Goal: Transaction & Acquisition: Book appointment/travel/reservation

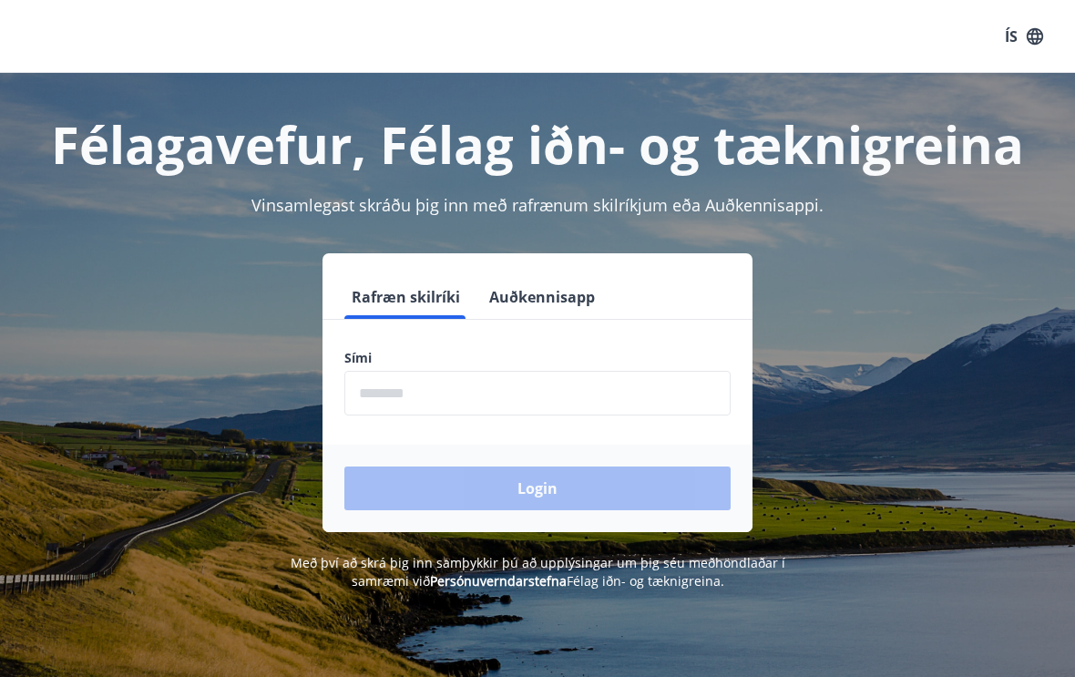
click at [396, 392] on input "phone" at bounding box center [537, 393] width 386 height 45
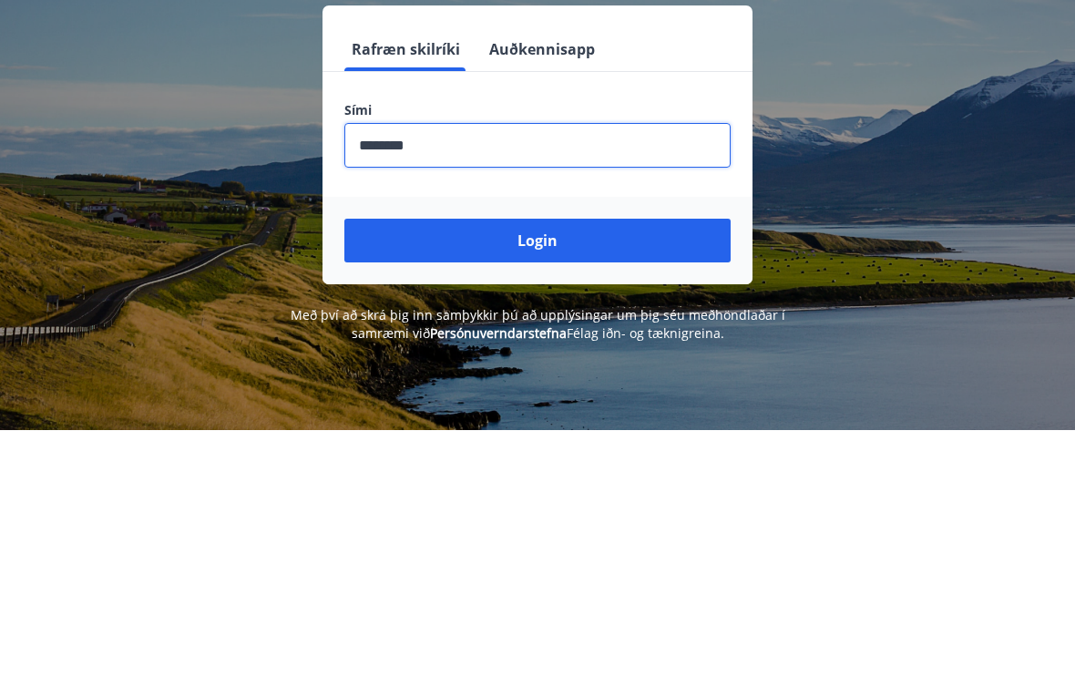
type input "********"
click at [490, 467] on button "Login" at bounding box center [537, 489] width 386 height 44
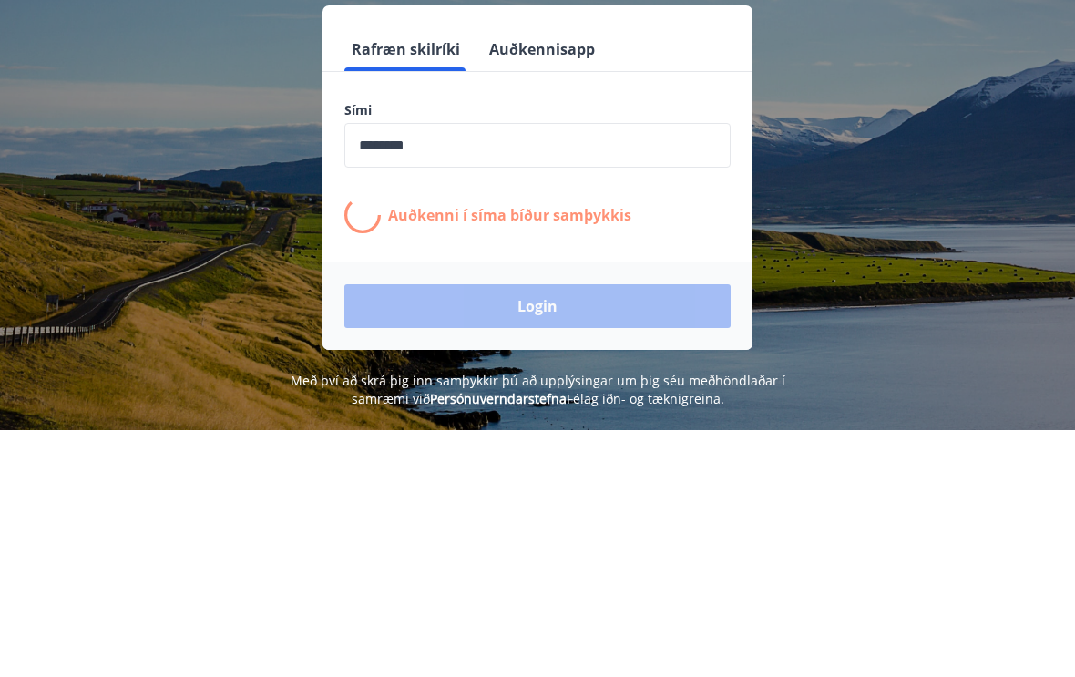
scroll to position [248, 0]
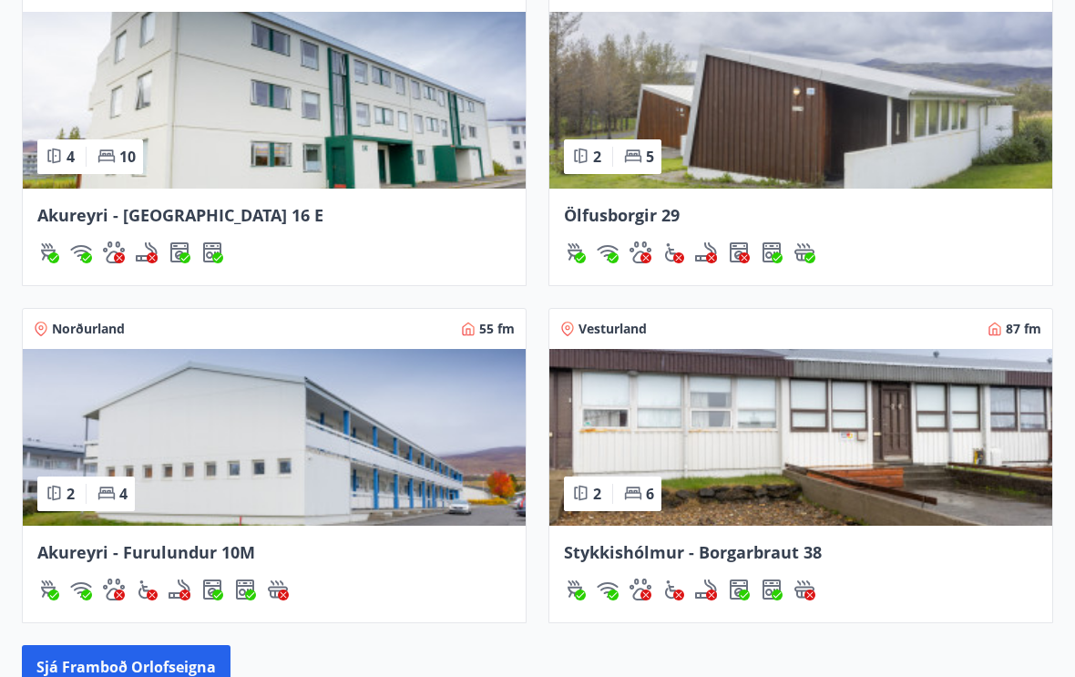
scroll to position [1610, 0]
click at [620, 330] on span "Vesturland" at bounding box center [613, 329] width 68 height 18
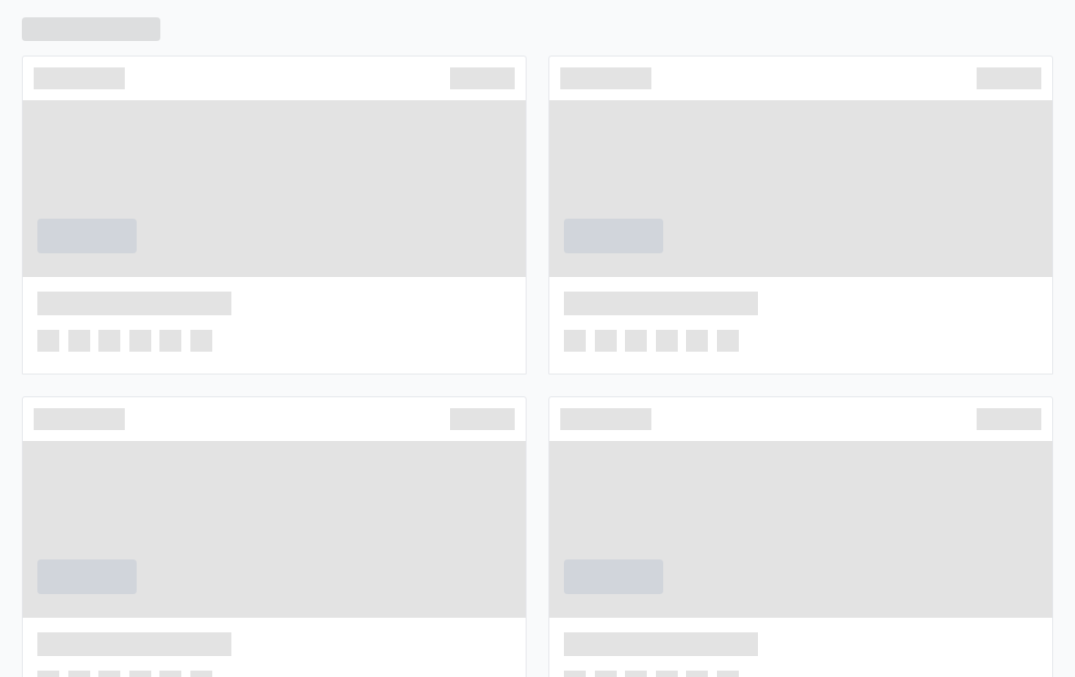
scroll to position [1634, 0]
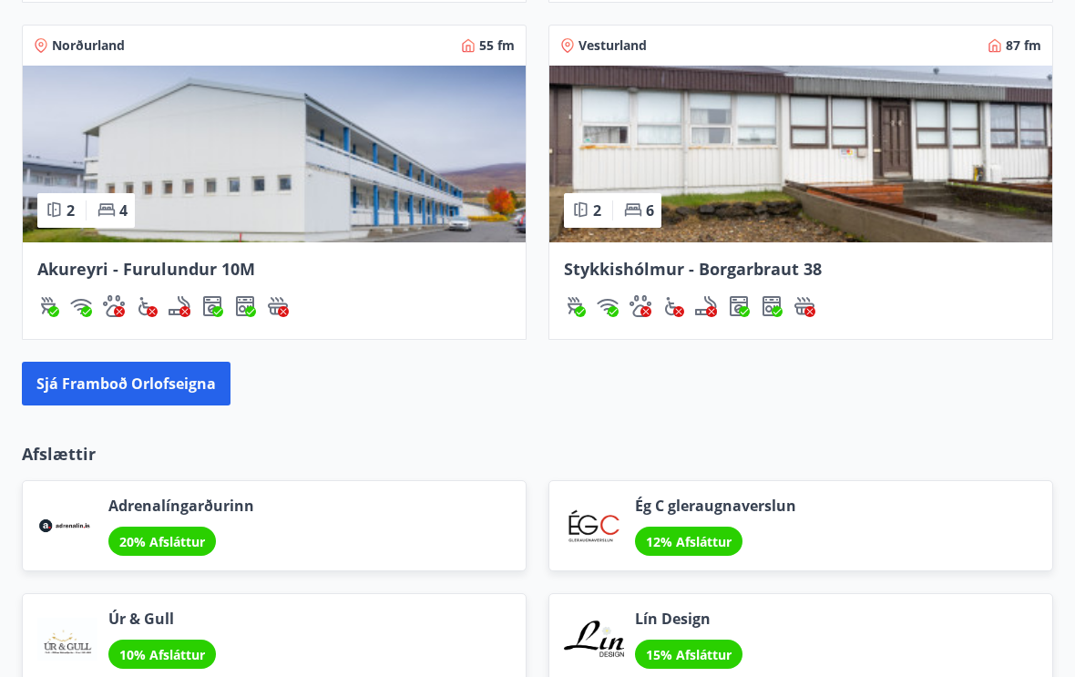
click at [160, 390] on button "Sjá framboð orlofseigna" at bounding box center [126, 385] width 209 height 44
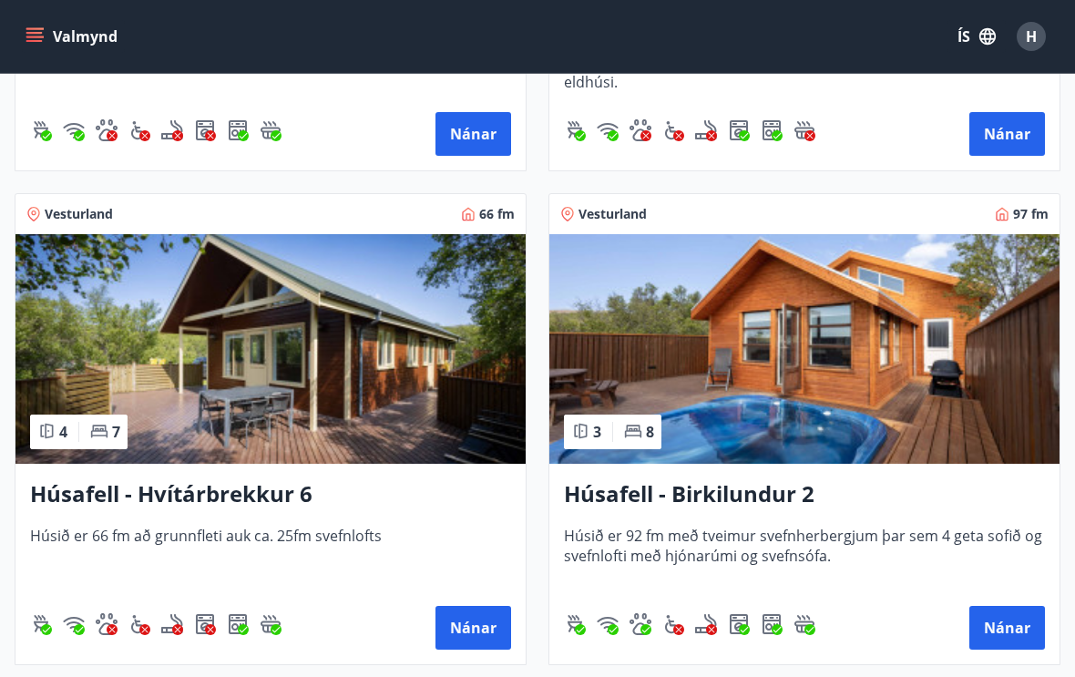
scroll to position [1198, 0]
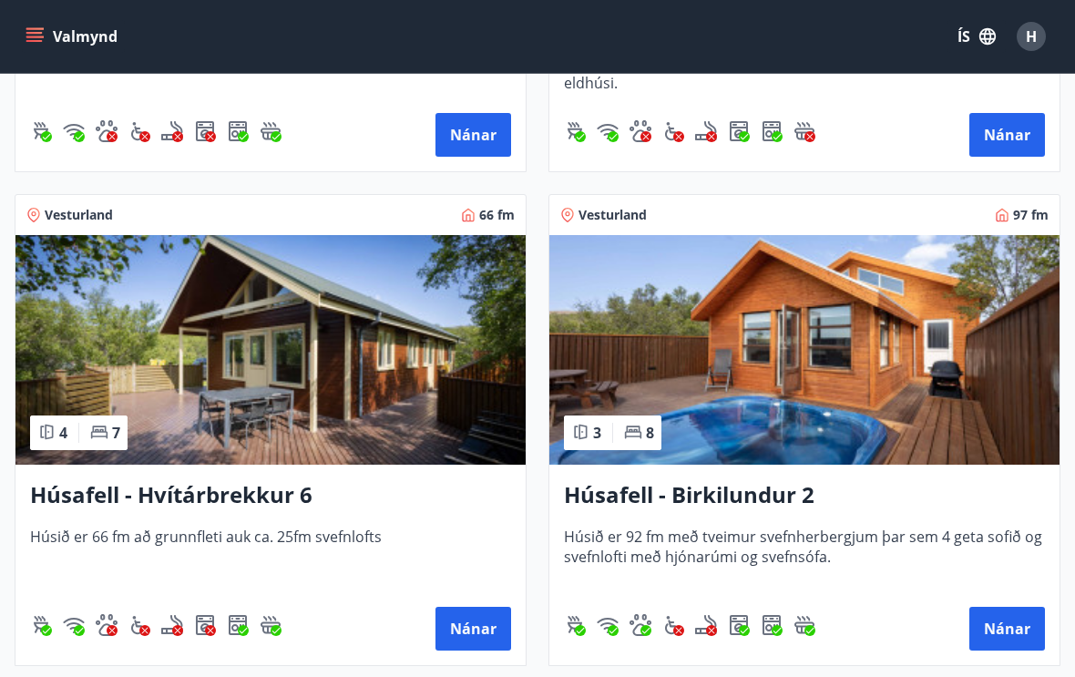
click at [989, 632] on button "Nánar" at bounding box center [1008, 629] width 76 height 44
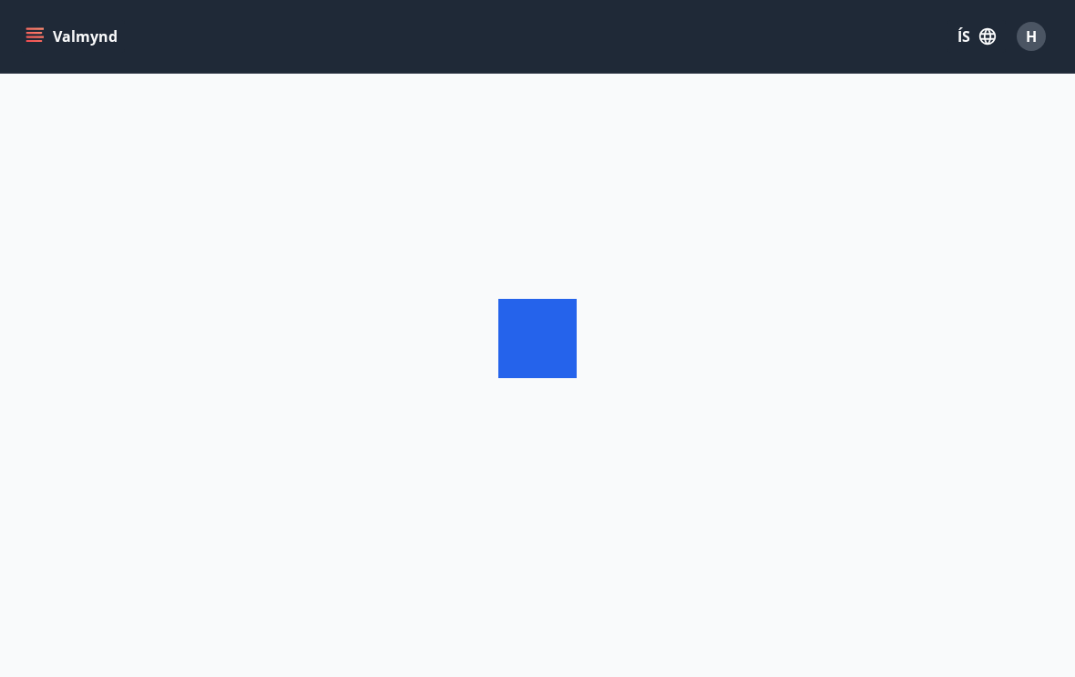
scroll to position [31, 0]
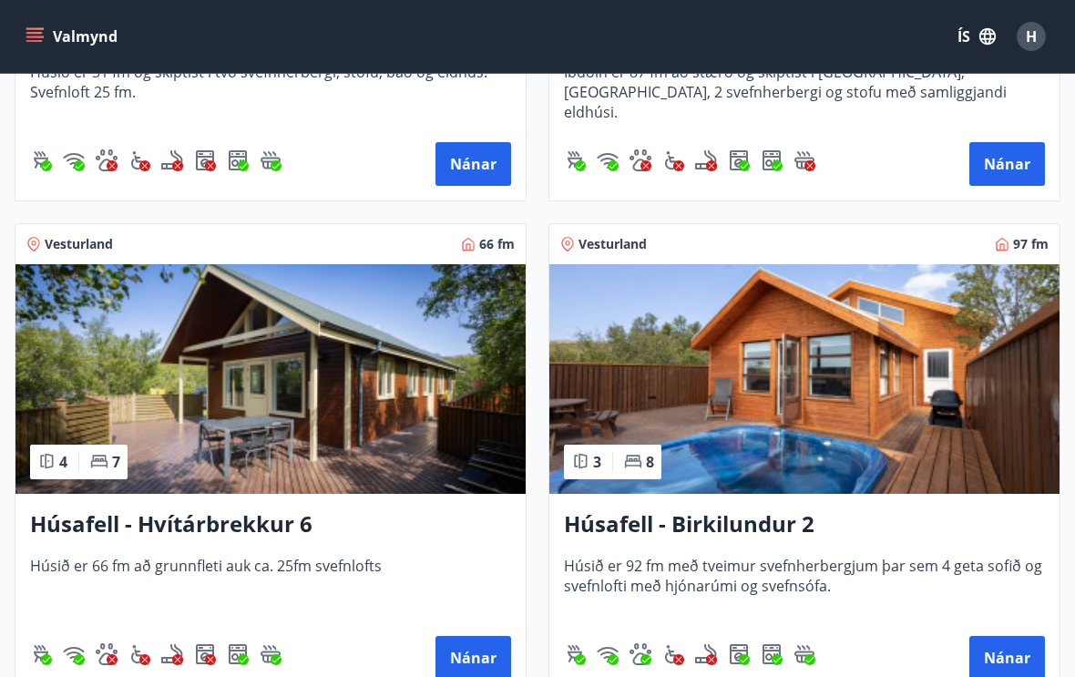
click at [774, 382] on img at bounding box center [805, 379] width 510 height 230
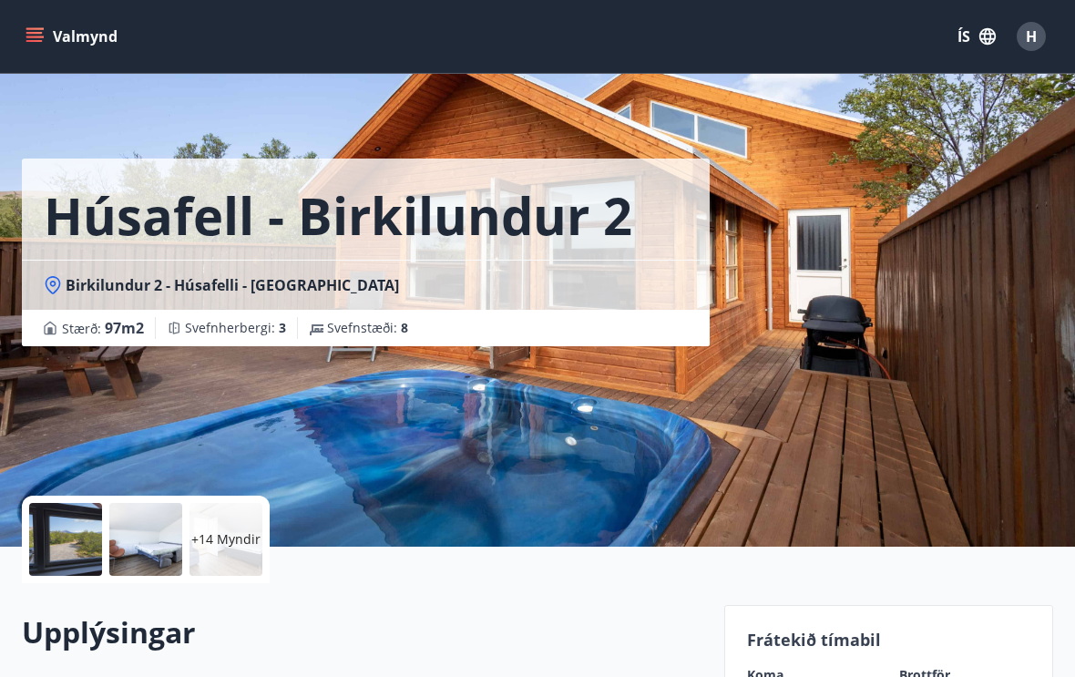
click at [221, 538] on p "+14 Myndir" at bounding box center [225, 539] width 69 height 18
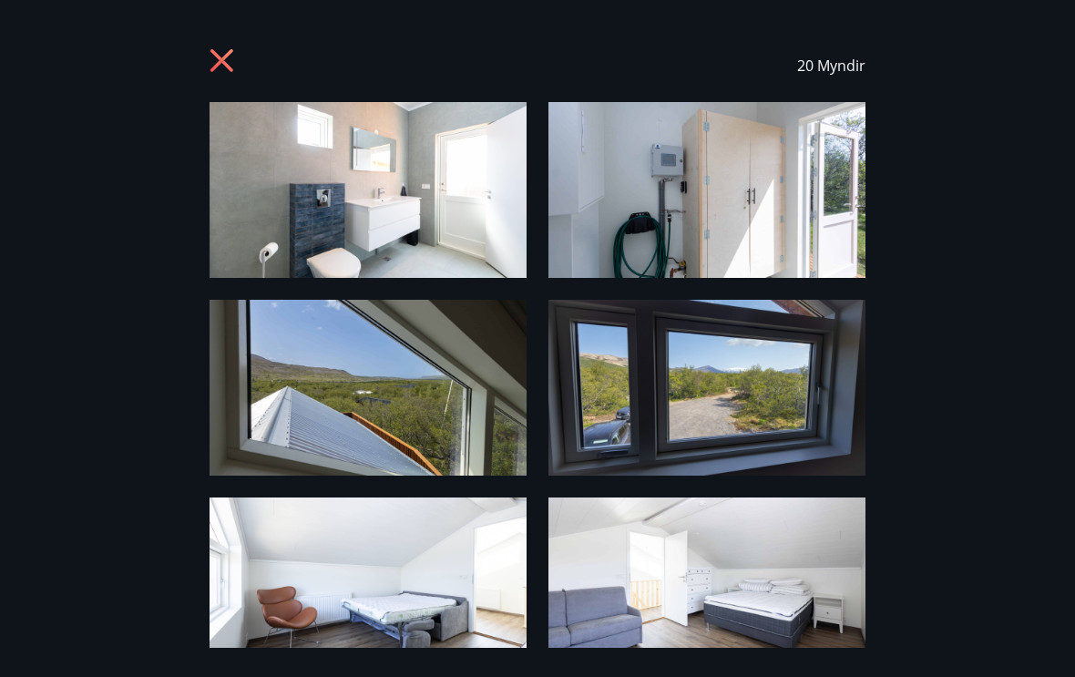
click at [227, 68] on icon at bounding box center [224, 62] width 29 height 29
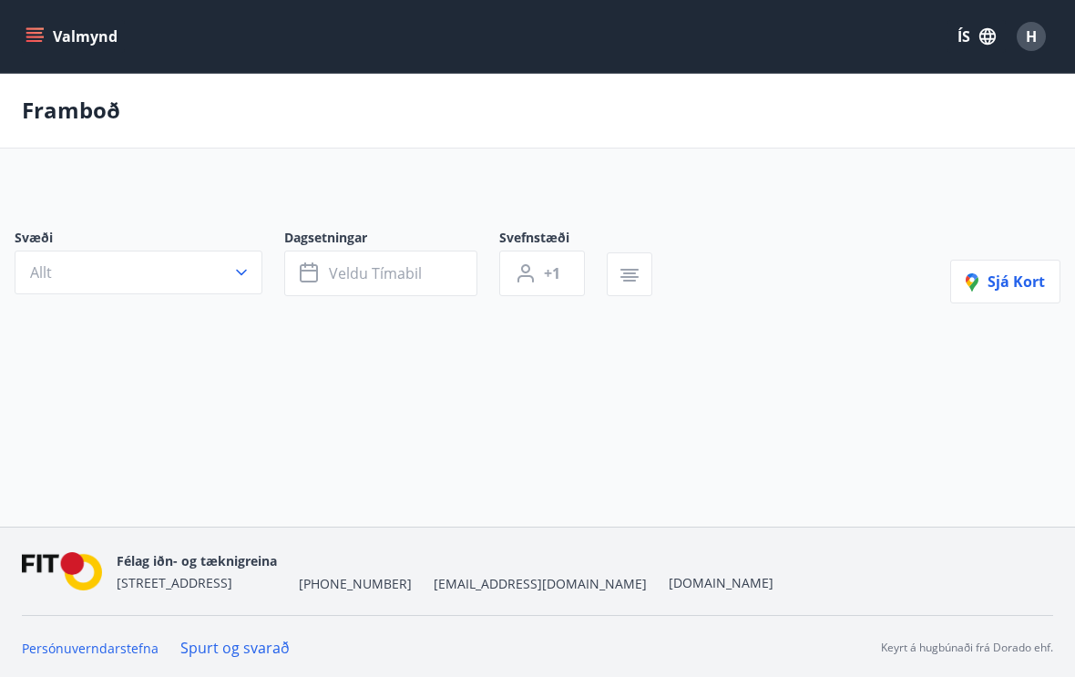
scroll to position [31, 0]
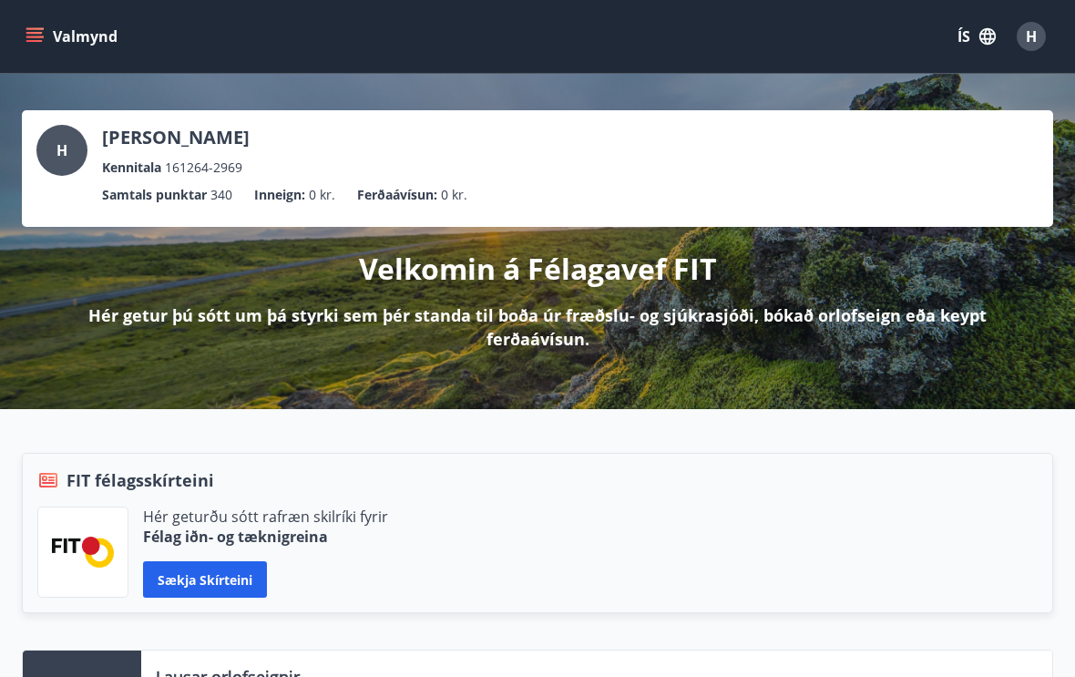
click at [1022, 41] on div "H" at bounding box center [1031, 36] width 29 height 29
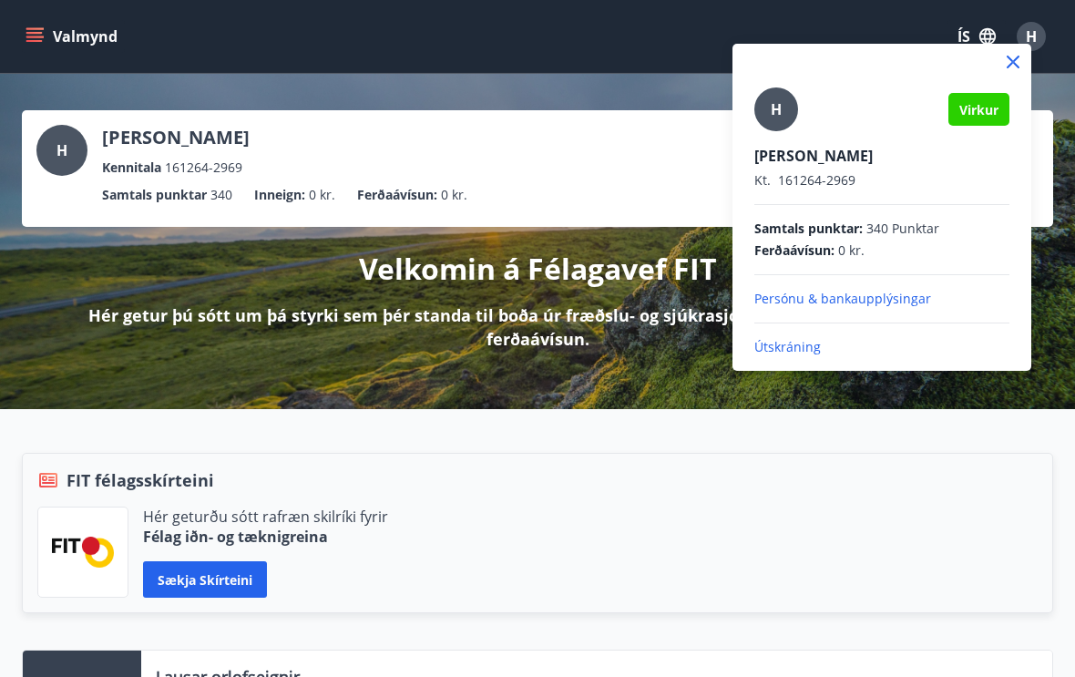
click at [778, 352] on p "Útskráning" at bounding box center [882, 347] width 255 height 18
